Goal: Transaction & Acquisition: Purchase product/service

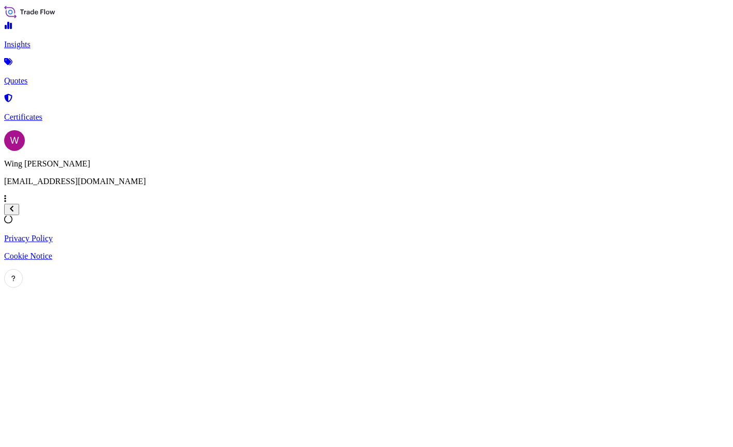
select select "2025"
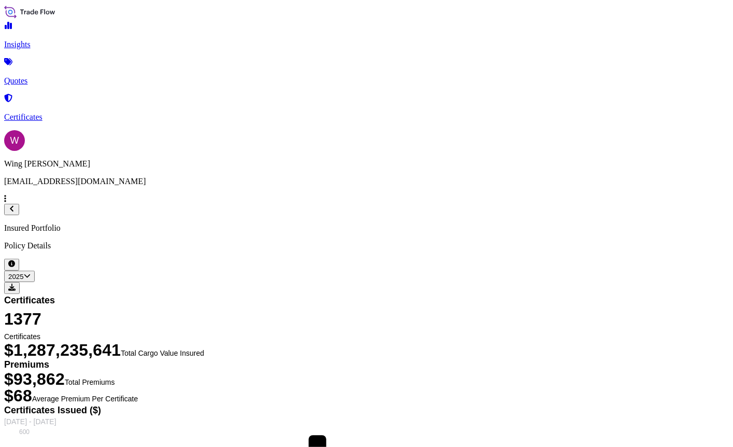
click at [67, 112] on p "Certificates" at bounding box center [366, 116] width 725 height 9
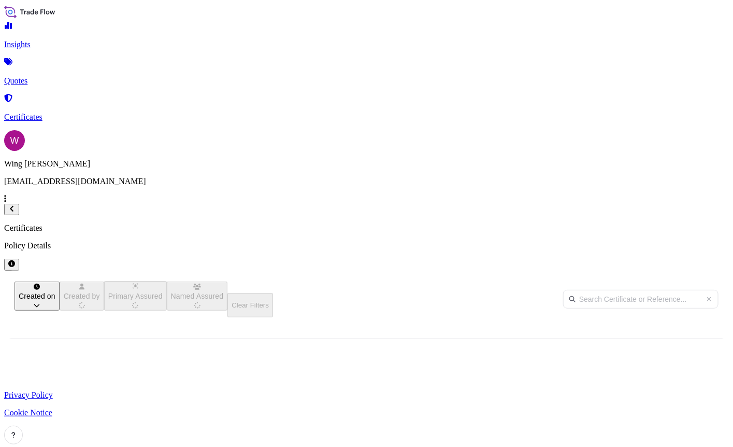
scroll to position [244, 557]
click at [65, 112] on p "Certificates" at bounding box center [366, 116] width 725 height 9
click at [35, 76] on p "Quotes" at bounding box center [366, 80] width 725 height 9
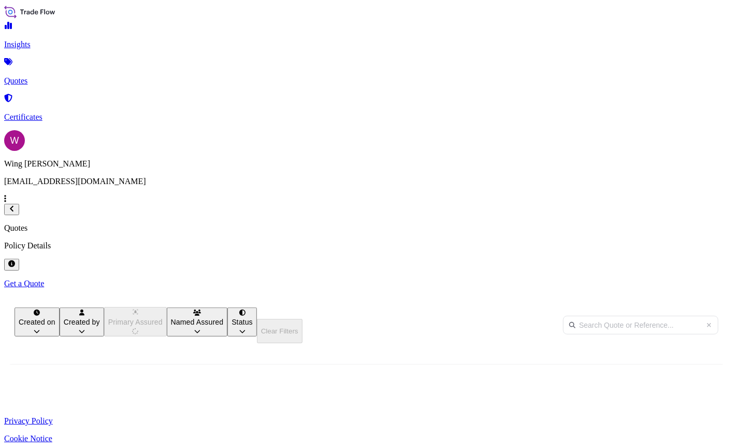
scroll to position [244, 557]
click at [683, 279] on p "Get a Quote" at bounding box center [366, 283] width 725 height 9
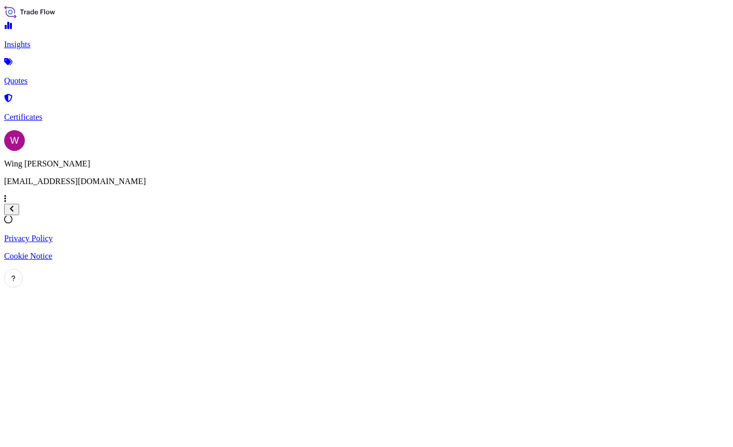
select select "AIR"
select select "27"
select select "Transit"
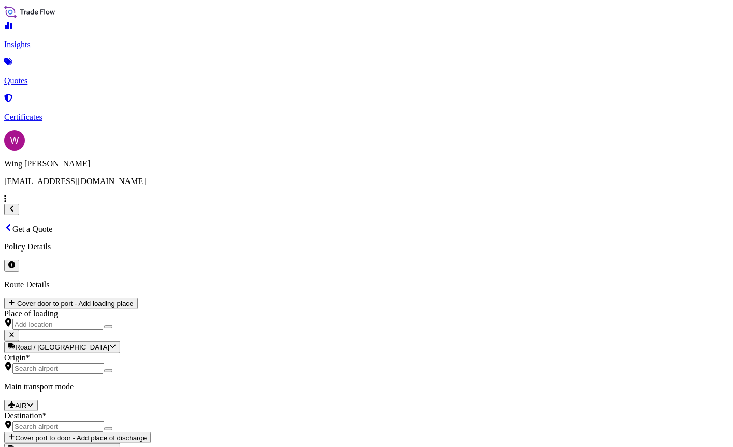
scroll to position [17, 0]
click at [181, 270] on span "STORAGE" at bounding box center [189, 265] width 38 height 9
select select "STORAGE"
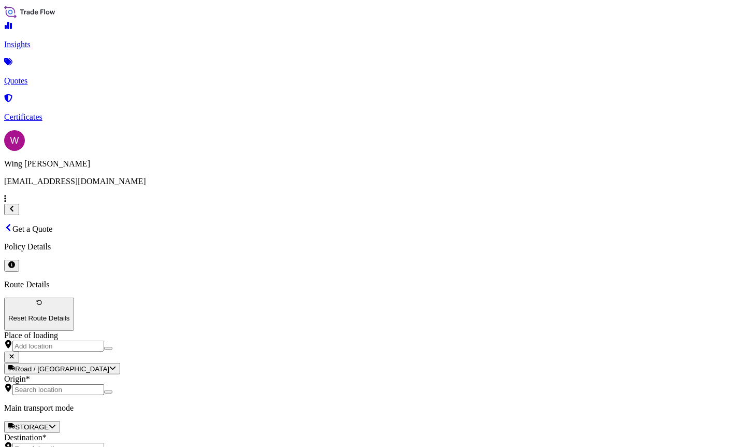
click at [207, 374] on div "Origin *" at bounding box center [366, 384] width 725 height 21
click at [104, 384] on input "Origin *" at bounding box center [58, 389] width 92 height 11
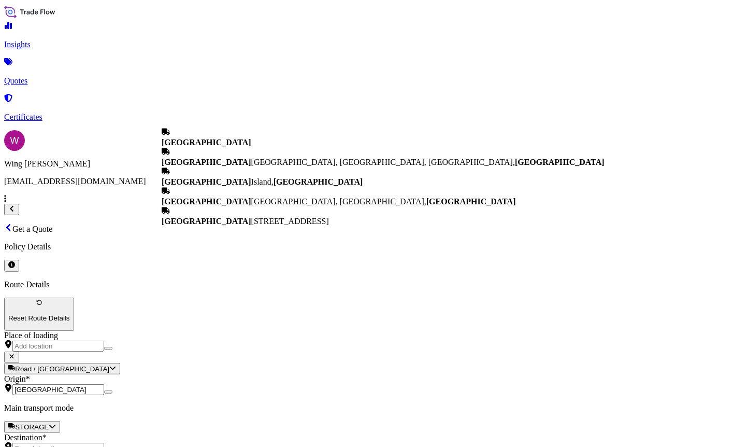
click at [206, 138] on div "[GEOGRAPHIC_DATA]" at bounding box center [383, 137] width 443 height 20
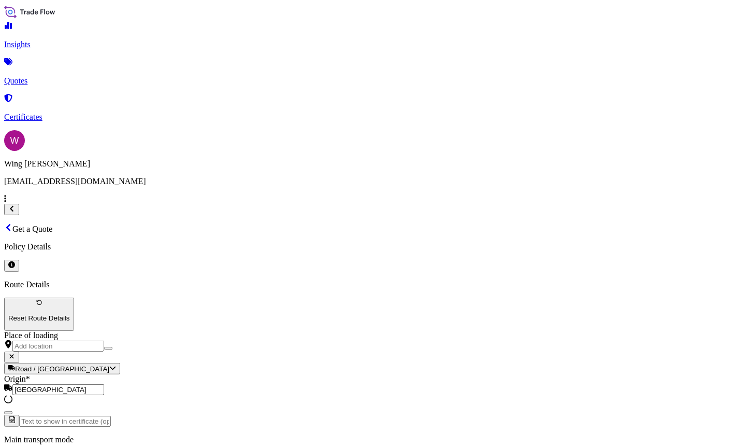
type input "[GEOGRAPHIC_DATA]"
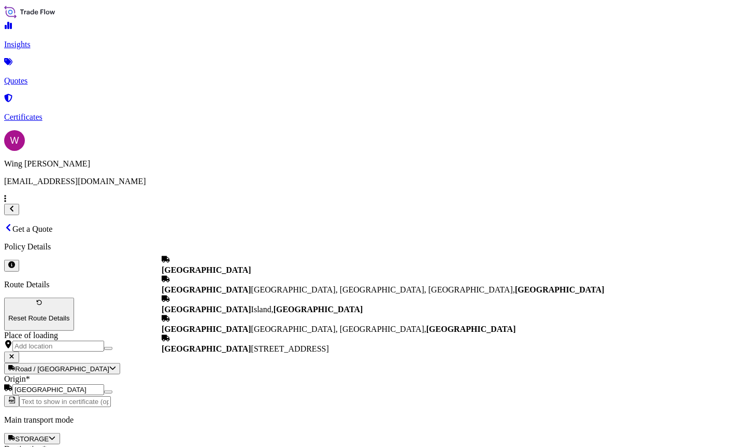
click at [178, 289] on div "[GEOGRAPHIC_DATA], [GEOGRAPHIC_DATA], [GEOGRAPHIC_DATA], [GEOGRAPHIC_DATA]" at bounding box center [383, 285] width 443 height 20
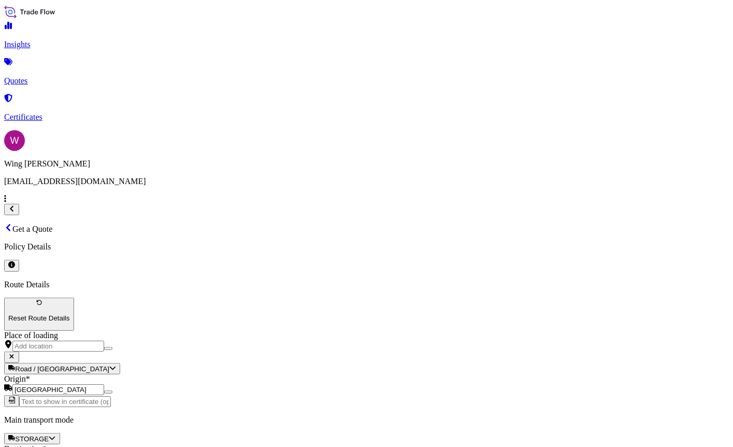
drag, startPoint x: 221, startPoint y: 239, endPoint x: 345, endPoint y: 244, distance: 123.4
click at [345, 280] on div "Route Details Reset Route Details Place of loading Road / [GEOGRAPHIC_DATA] / I…" at bounding box center [366, 400] width 725 height 240
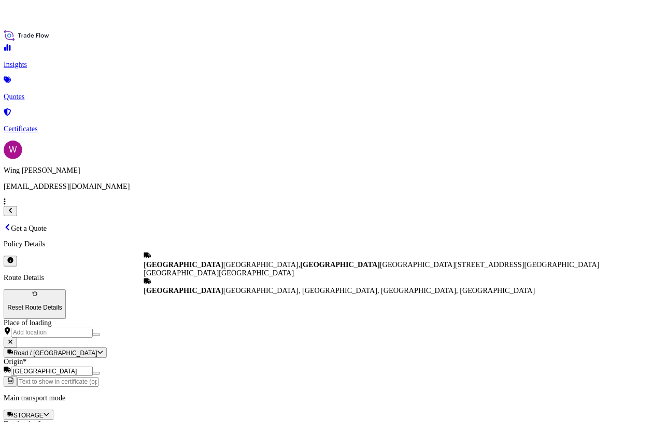
scroll to position [0, 0]
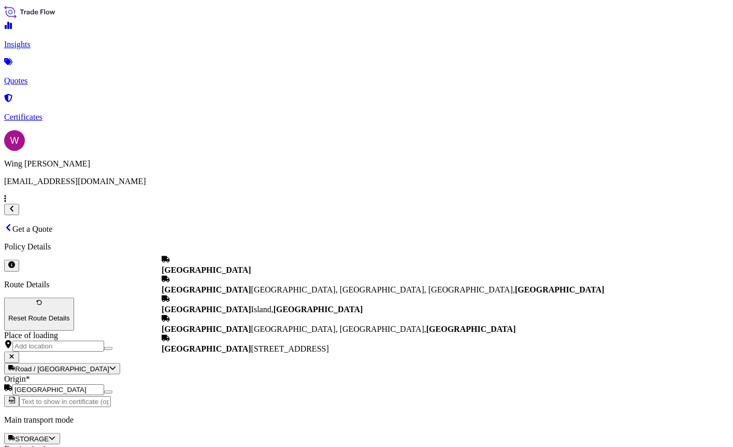
click at [233, 274] on b "[GEOGRAPHIC_DATA]" at bounding box center [207, 269] width 90 height 9
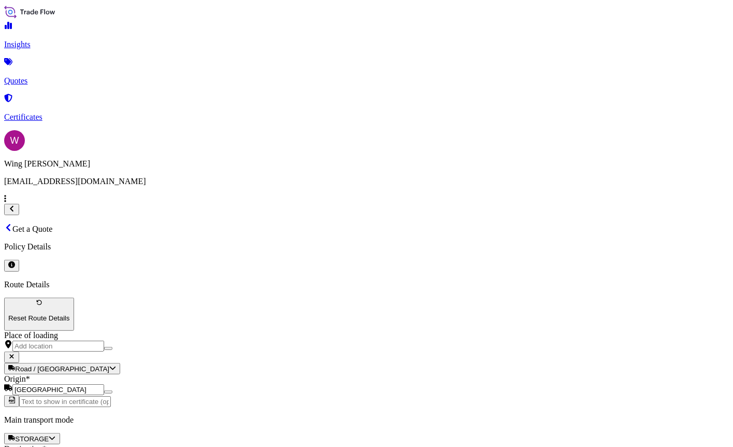
type input "[GEOGRAPHIC_DATA]"
